Goal: Use online tool/utility: Utilize a website feature to perform a specific function

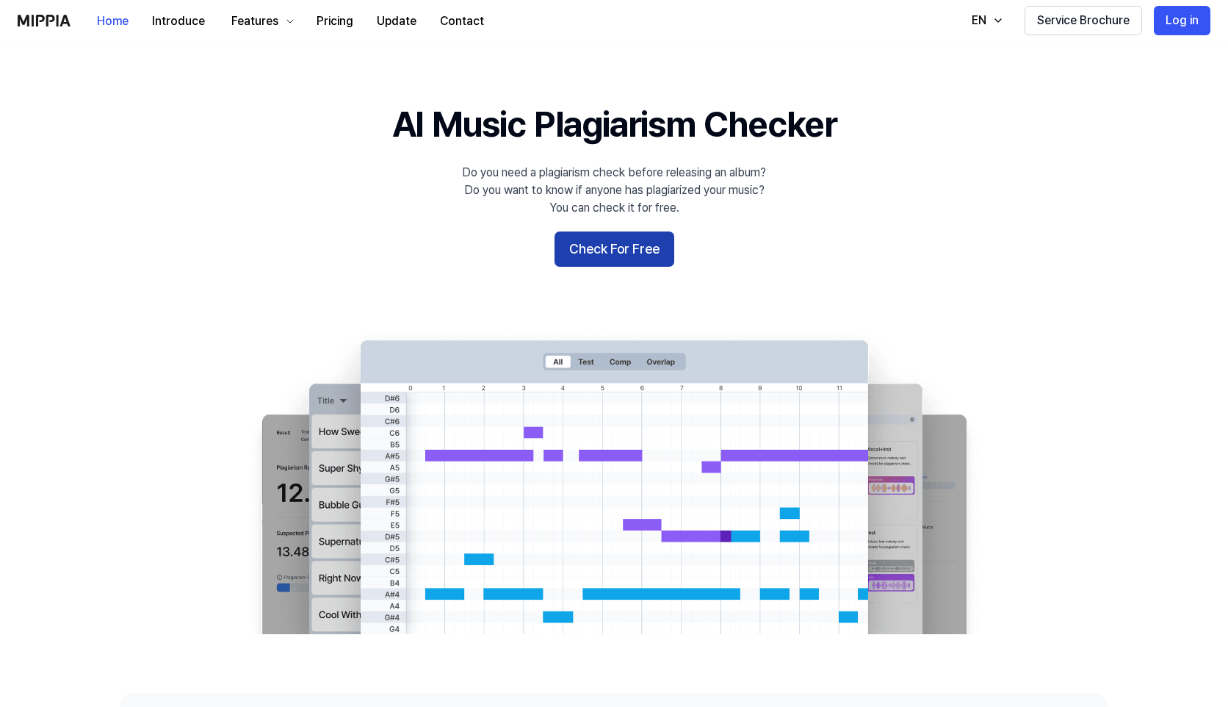
click at [580, 262] on button "Check For Free" at bounding box center [615, 248] width 120 height 35
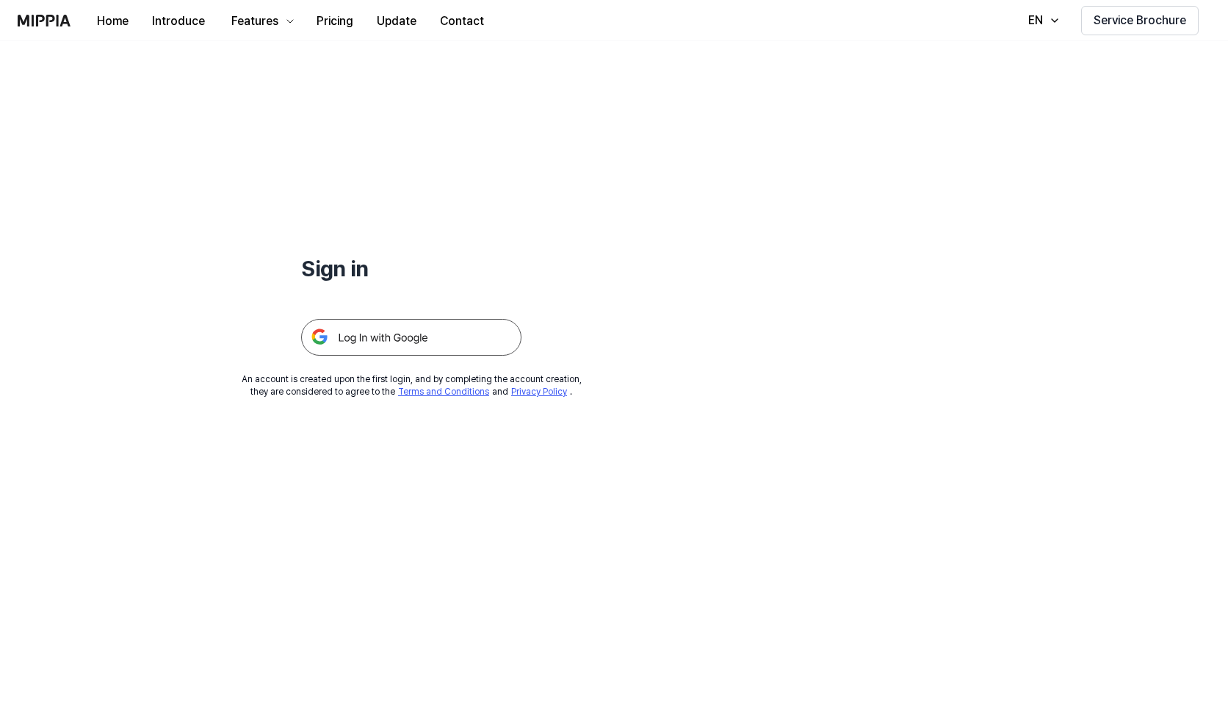
click at [412, 344] on img at bounding box center [411, 337] width 220 height 37
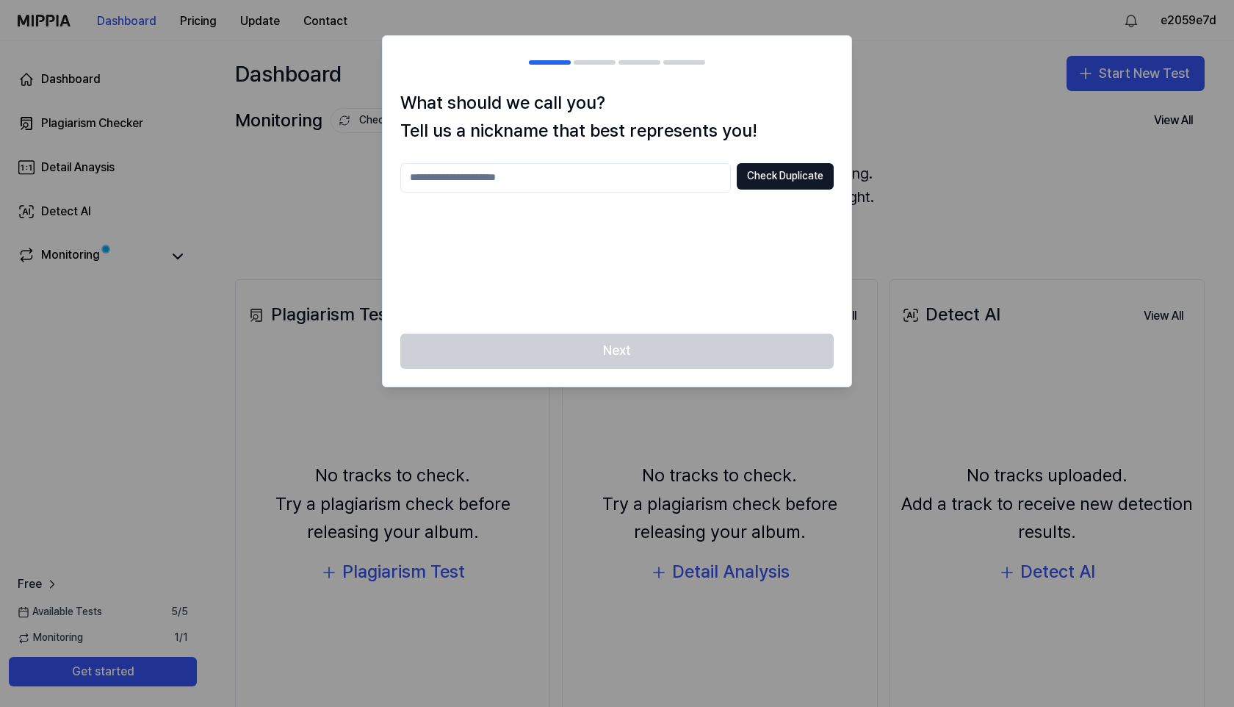
click at [641, 184] on input "text" at bounding box center [565, 177] width 331 height 29
type input "***"
click at [784, 168] on button "Check Duplicate" at bounding box center [785, 176] width 97 height 26
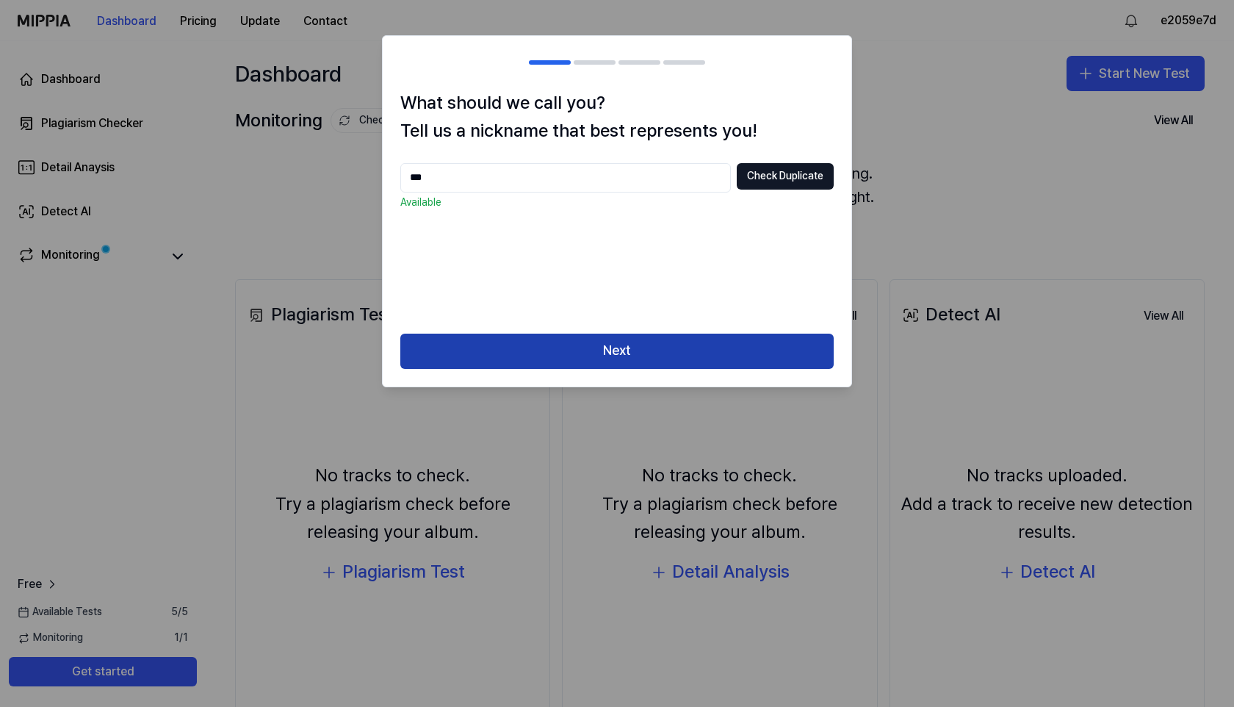
click at [658, 358] on button "Next" at bounding box center [616, 350] width 433 height 35
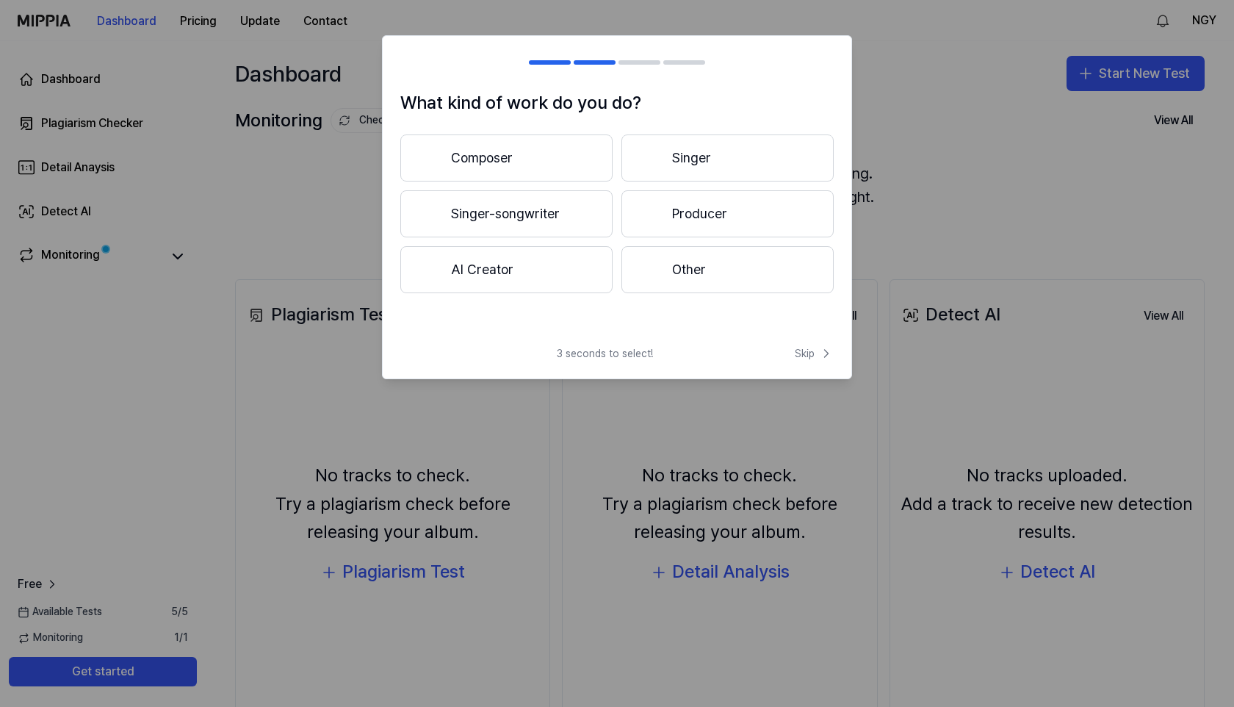
click at [788, 268] on button "Other" at bounding box center [727, 269] width 212 height 47
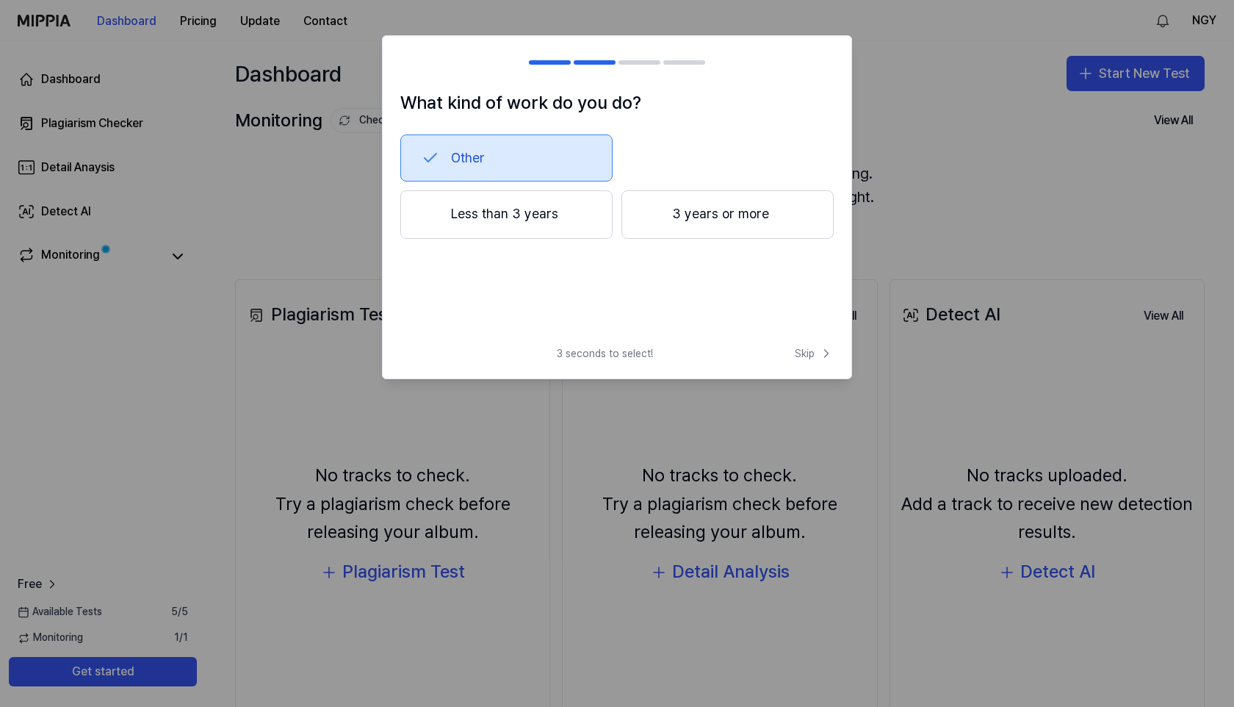
click at [558, 216] on button "Less than 3 years" at bounding box center [506, 214] width 212 height 48
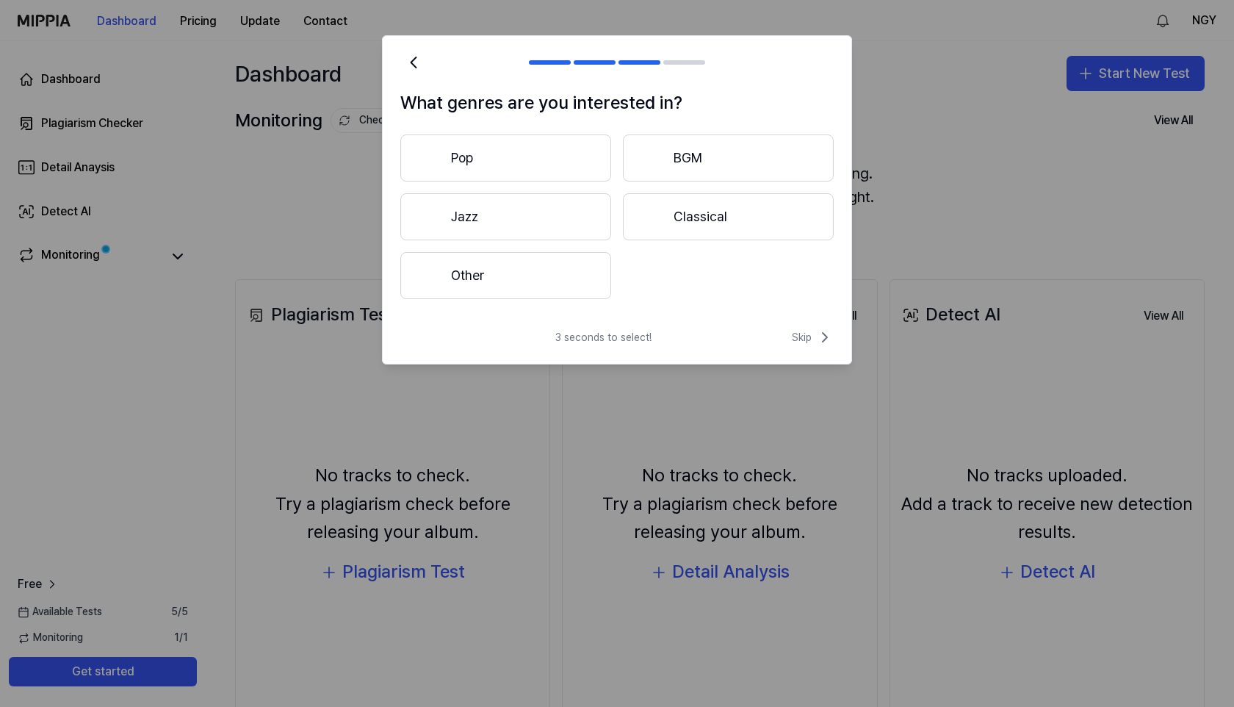
click at [562, 264] on button "Other" at bounding box center [505, 275] width 211 height 47
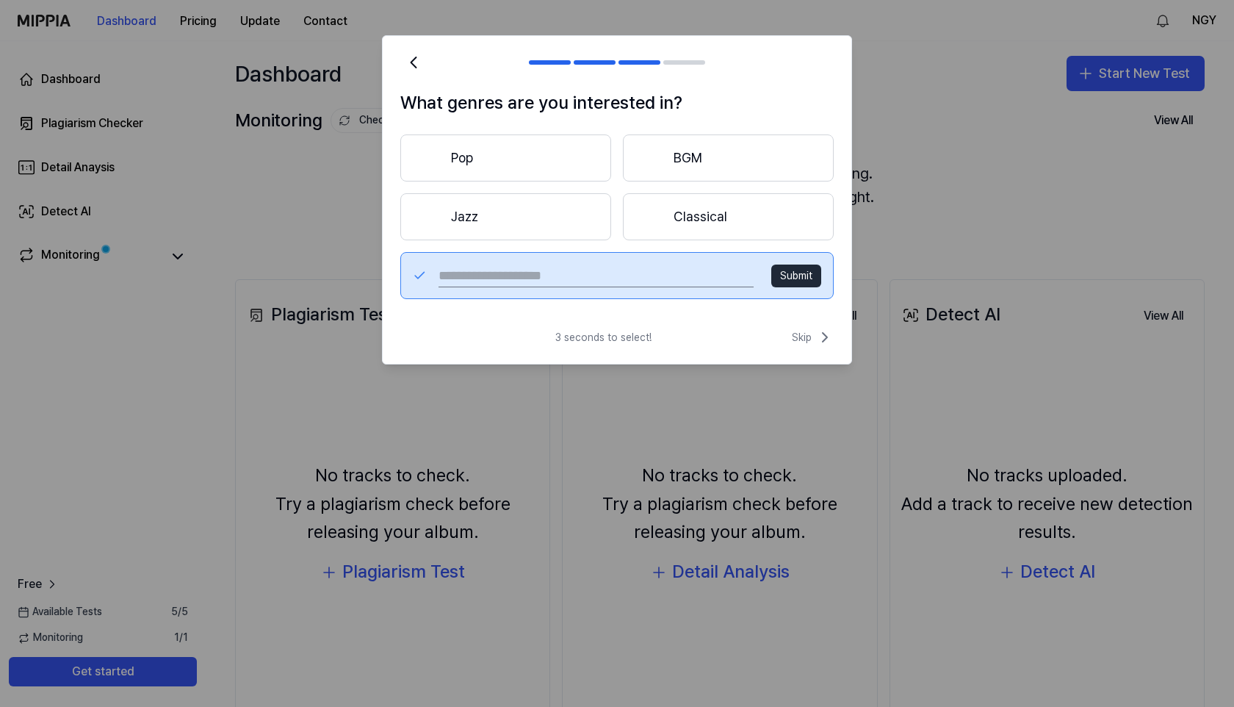
click at [524, 136] on button "Pop" at bounding box center [505, 157] width 211 height 47
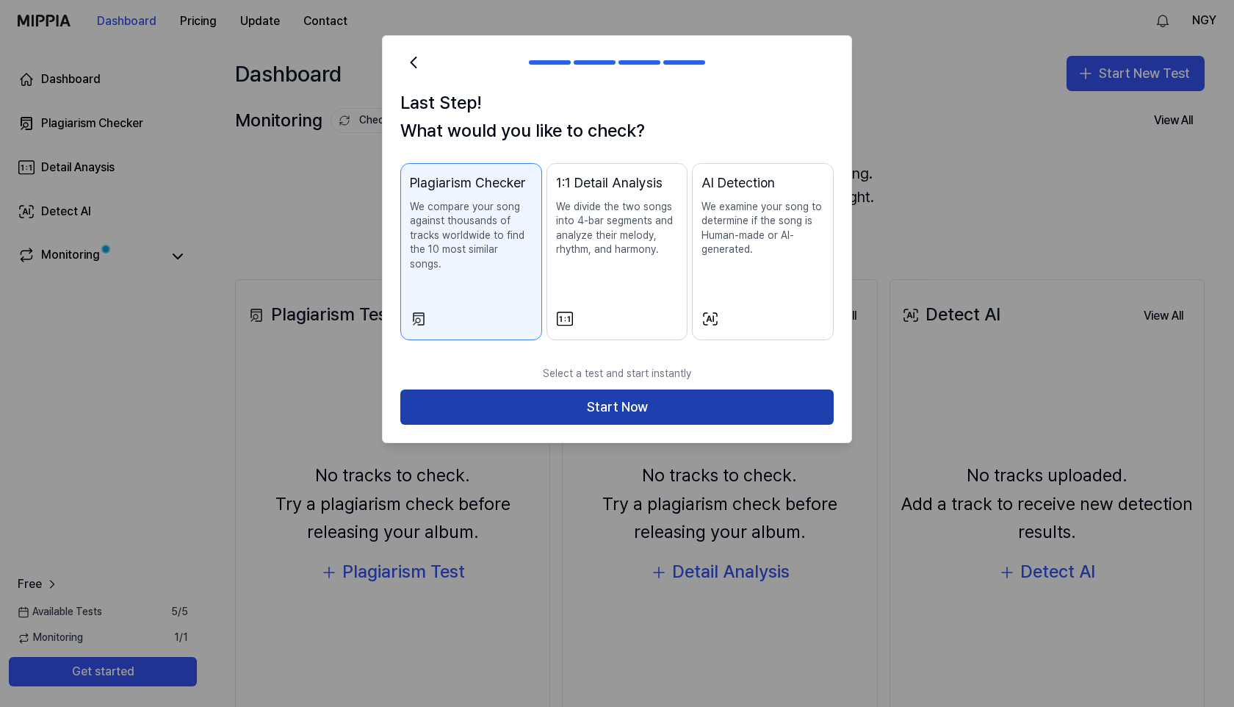
click at [675, 395] on button "Start Now" at bounding box center [616, 406] width 433 height 35
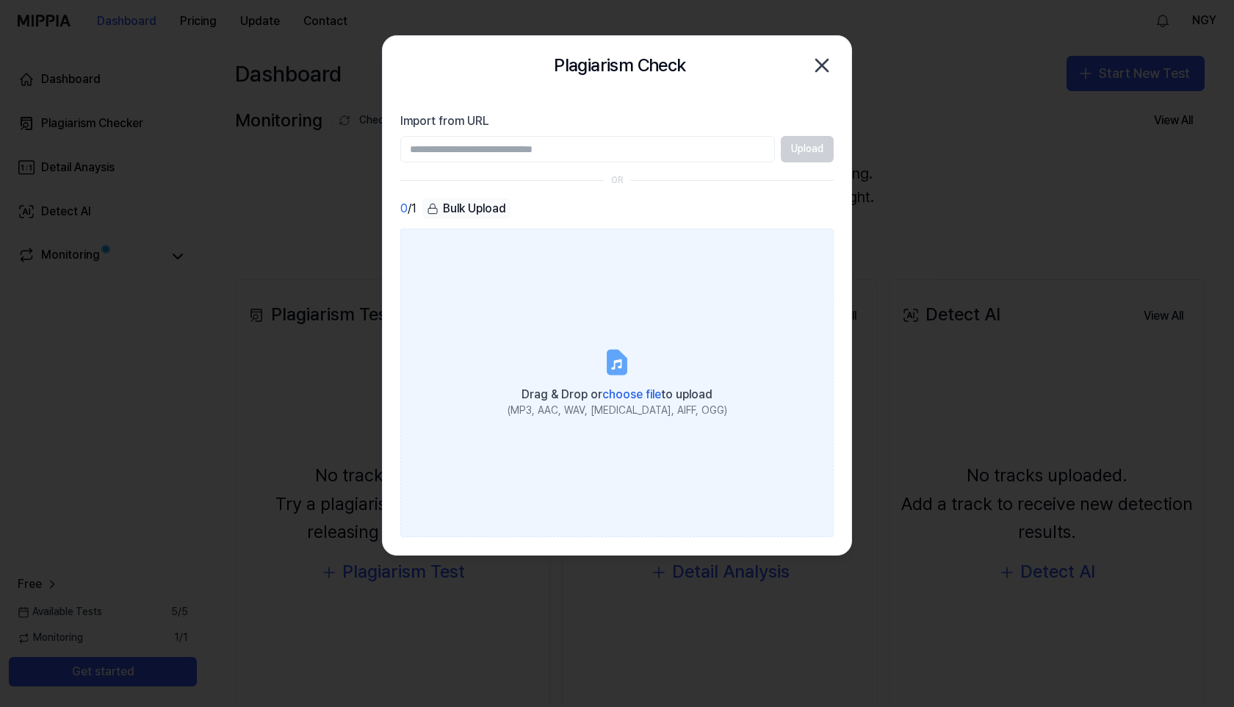
click at [634, 344] on label "Drag & Drop or choose file to upload (MP3, AAC, WAV, FLAC, AIFF, OGG)" at bounding box center [616, 382] width 433 height 308
click at [0, 0] on input "Drag & Drop or choose file to upload (MP3, AAC, WAV, FLAC, AIFF, OGG)" at bounding box center [0, 0] width 0 height 0
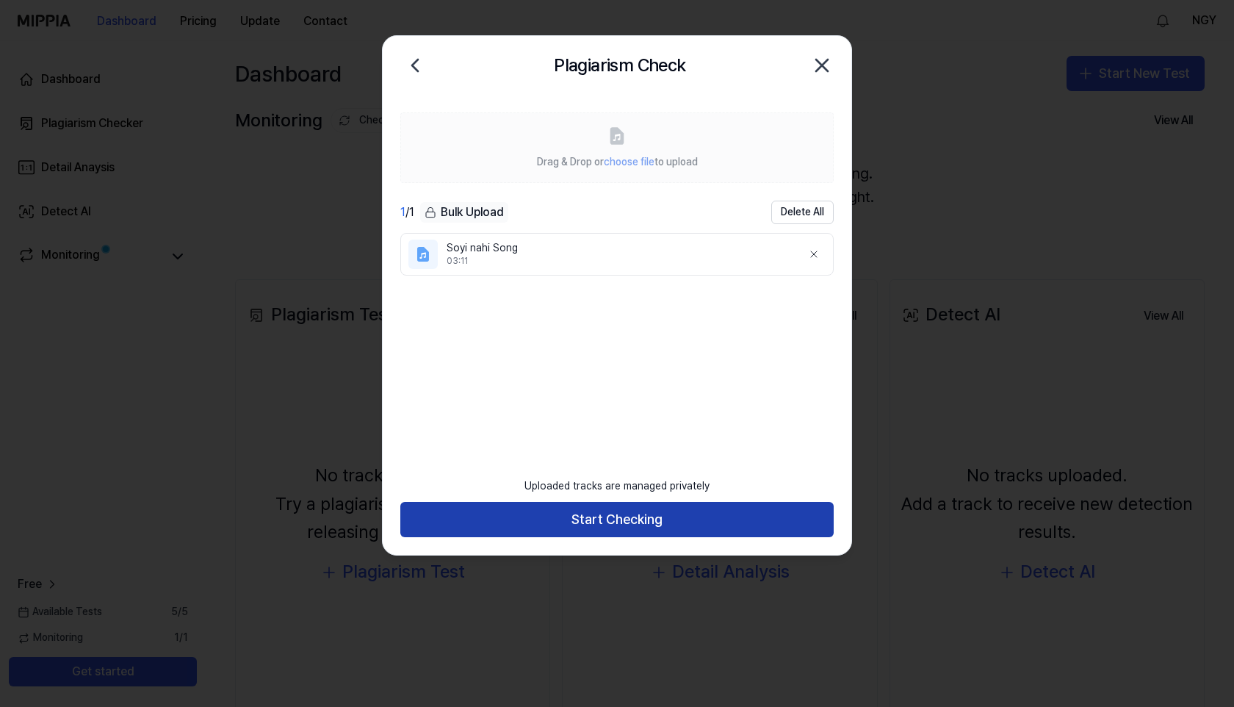
click at [656, 516] on button "Start Checking" at bounding box center [616, 519] width 433 height 35
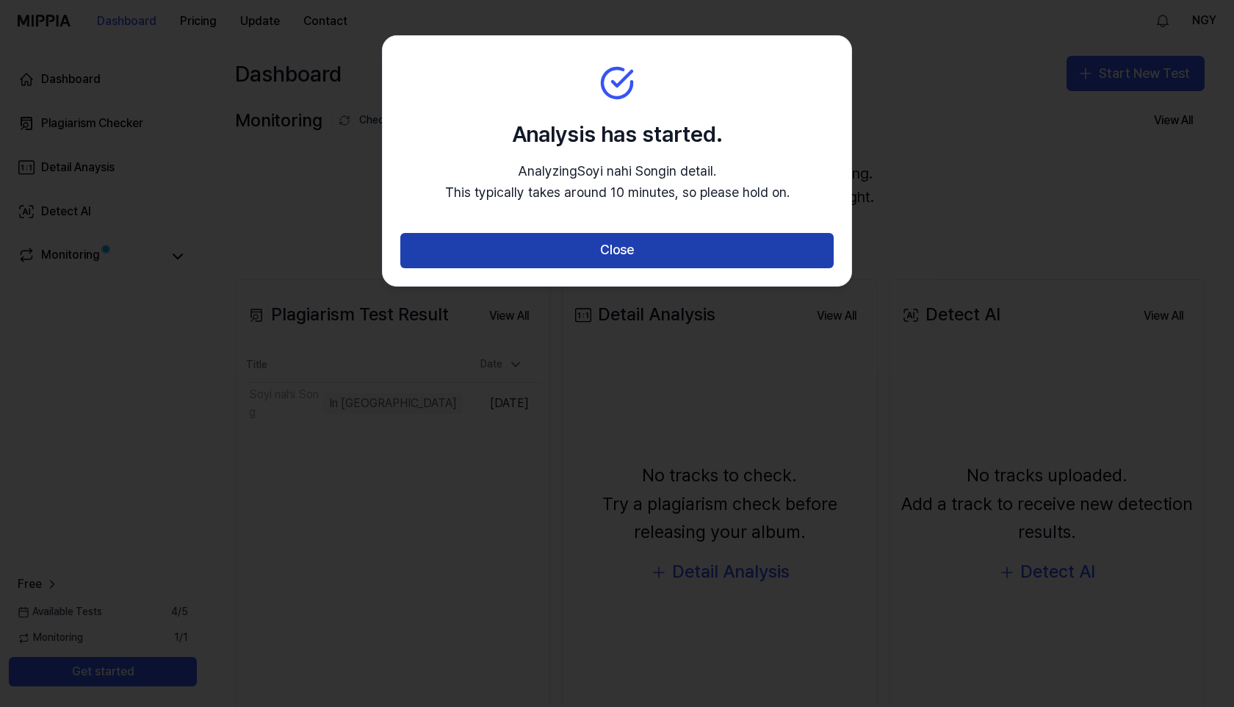
click at [646, 252] on button "Close" at bounding box center [616, 250] width 433 height 35
